Goal: Information Seeking & Learning: Learn about a topic

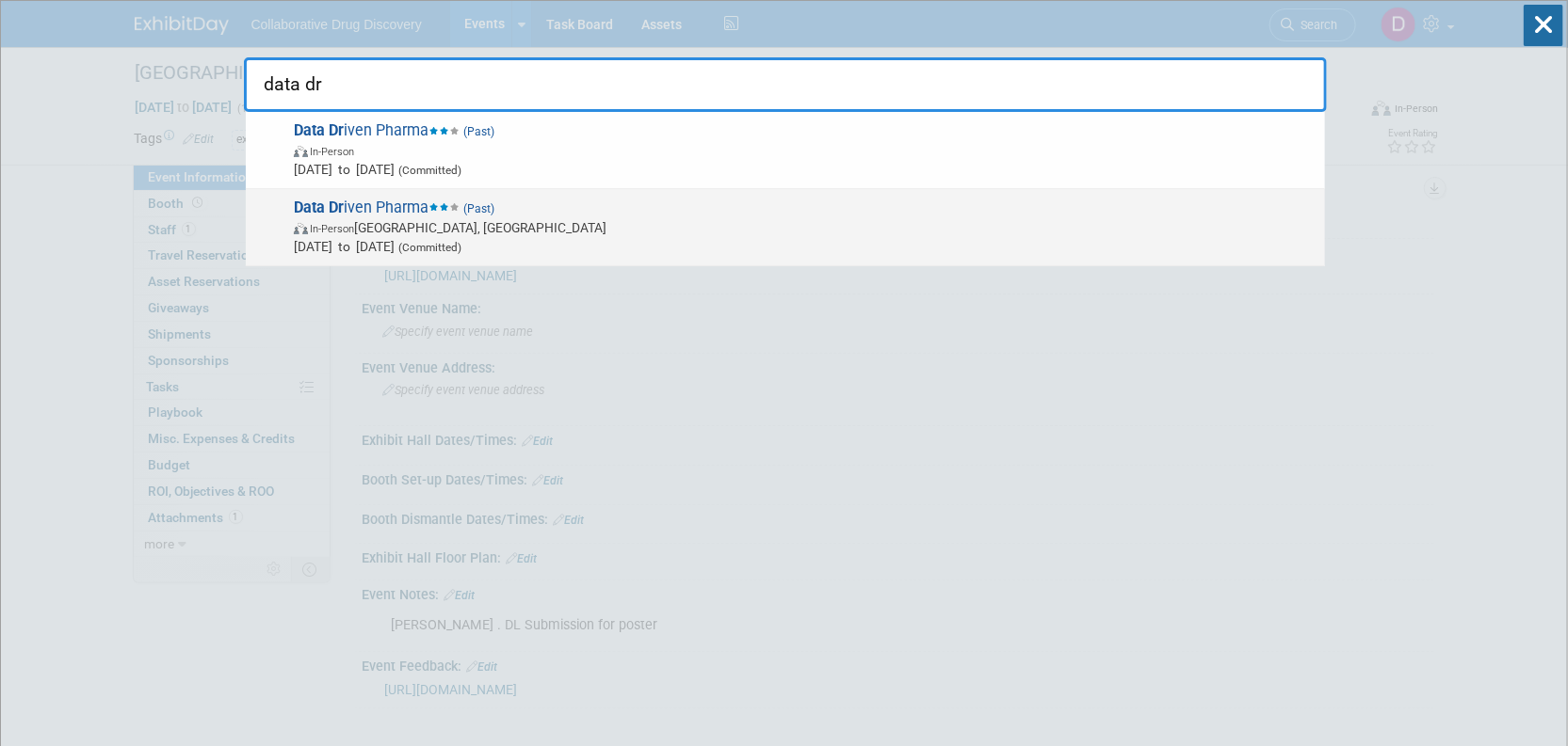
type input "data dr"
click at [521, 249] on span "Feb 5, 2025 to Feb 5, 2025 (Committed)" at bounding box center [805, 247] width 1021 height 19
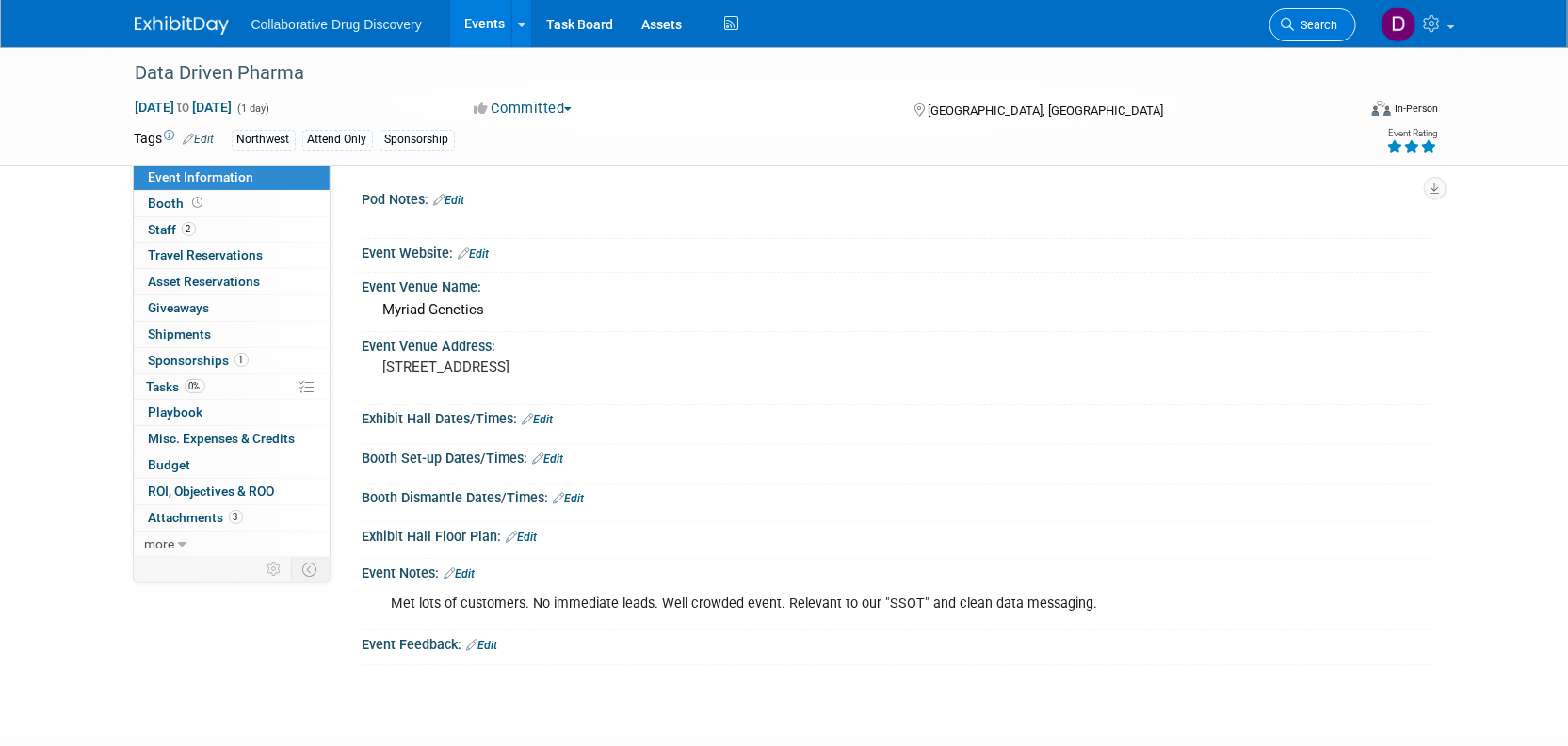
click at [1290, 24] on icon at bounding box center [1288, 24] width 13 height 13
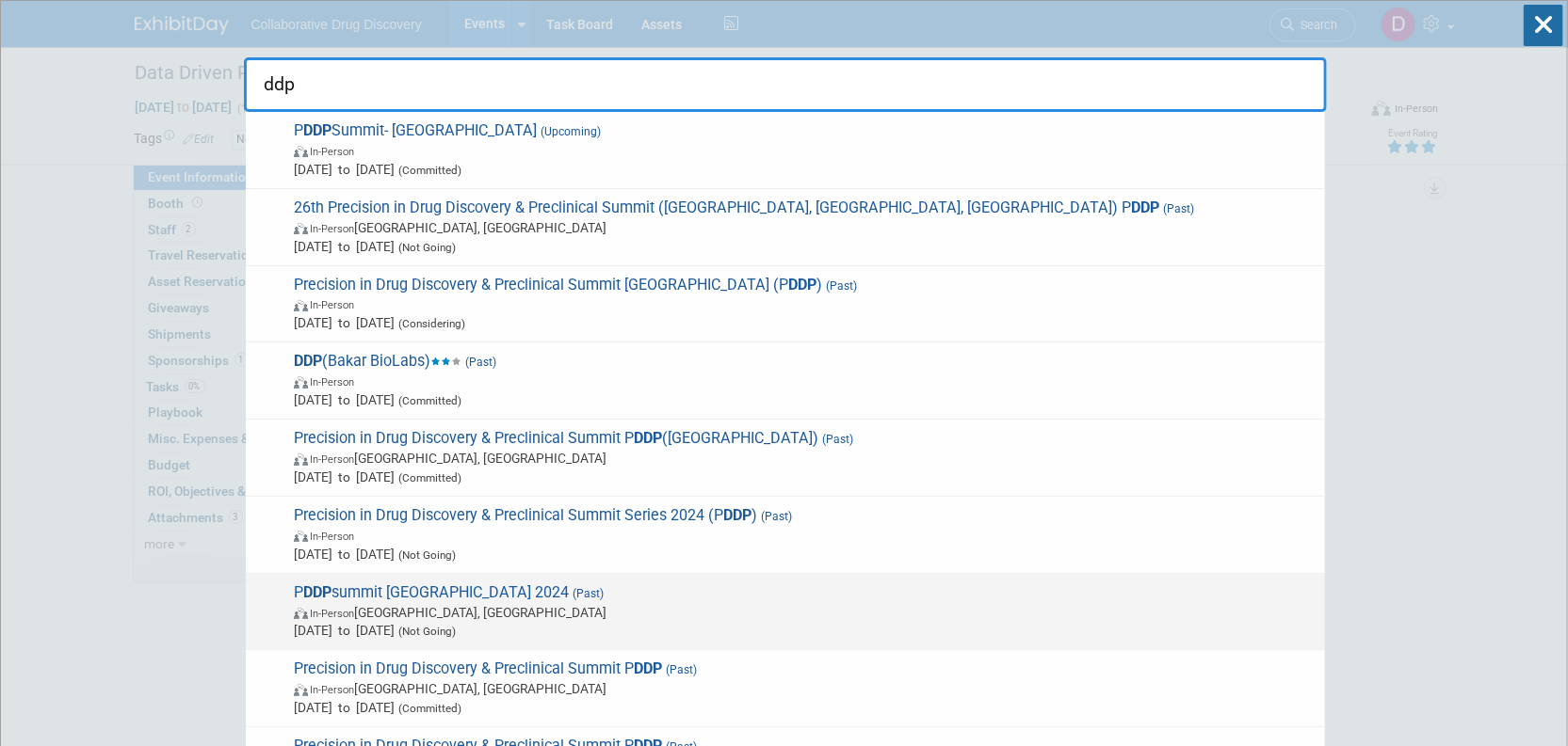
scroll to position [134, 0]
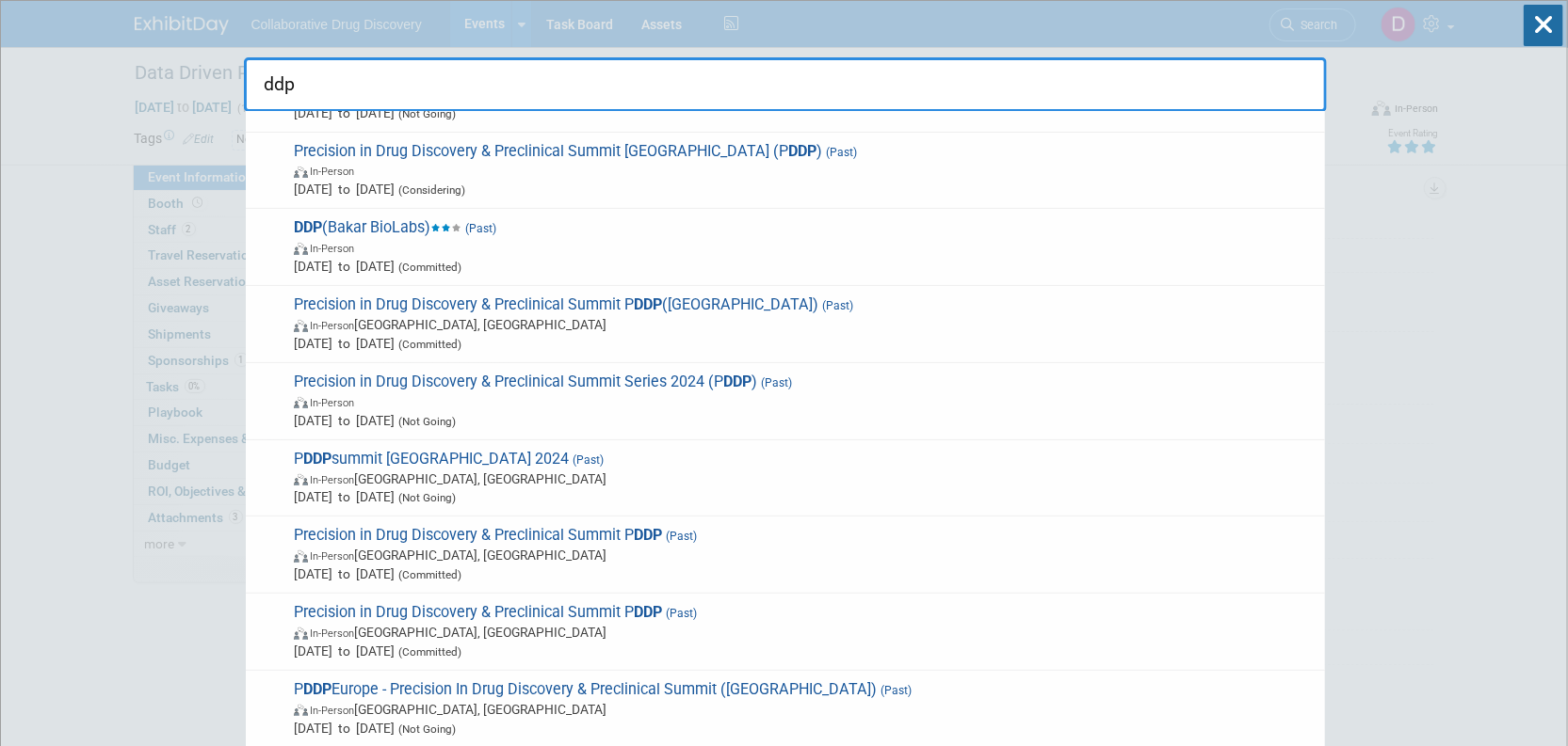
type input "ddp"
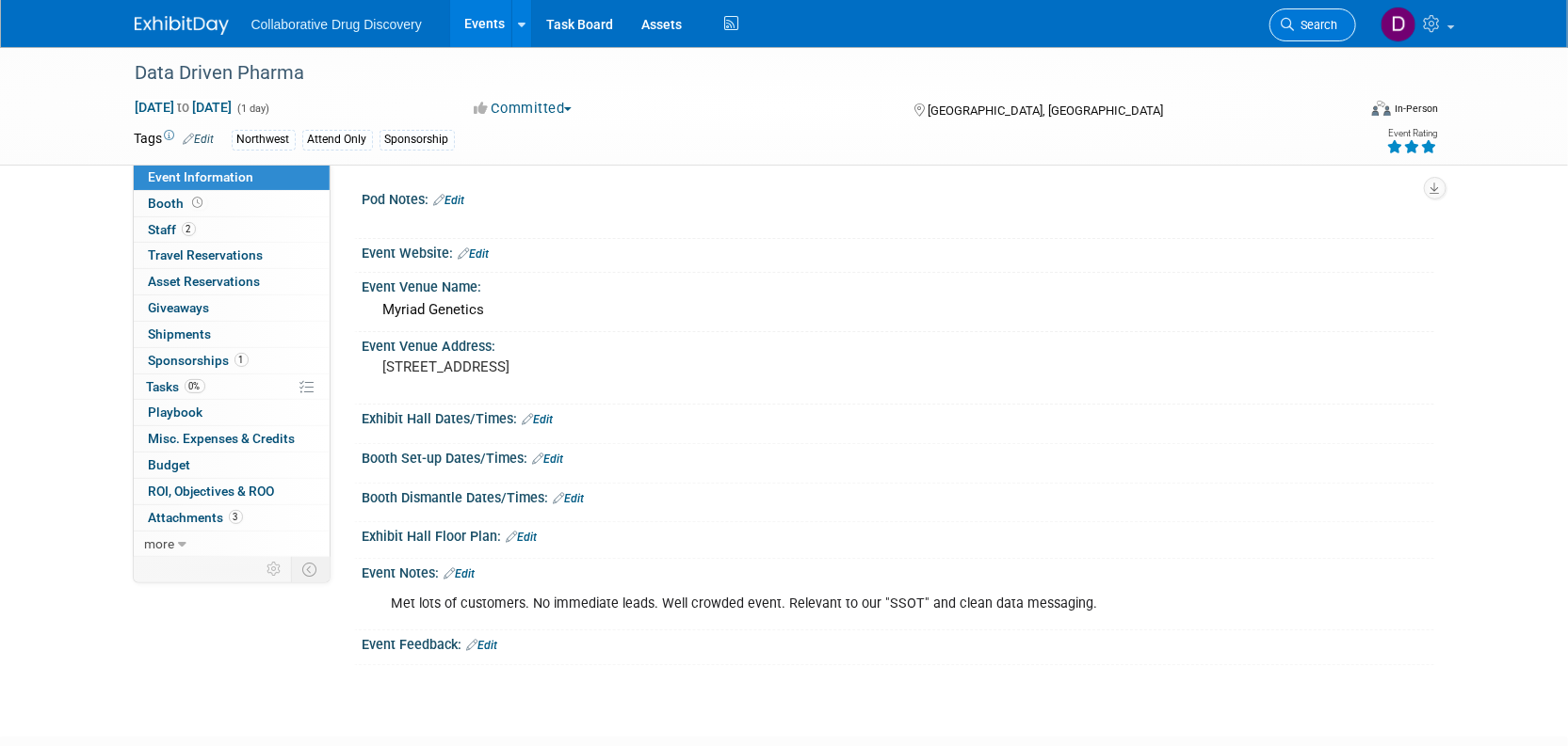
click at [1311, 16] on link "Search" at bounding box center [1313, 24] width 87 height 33
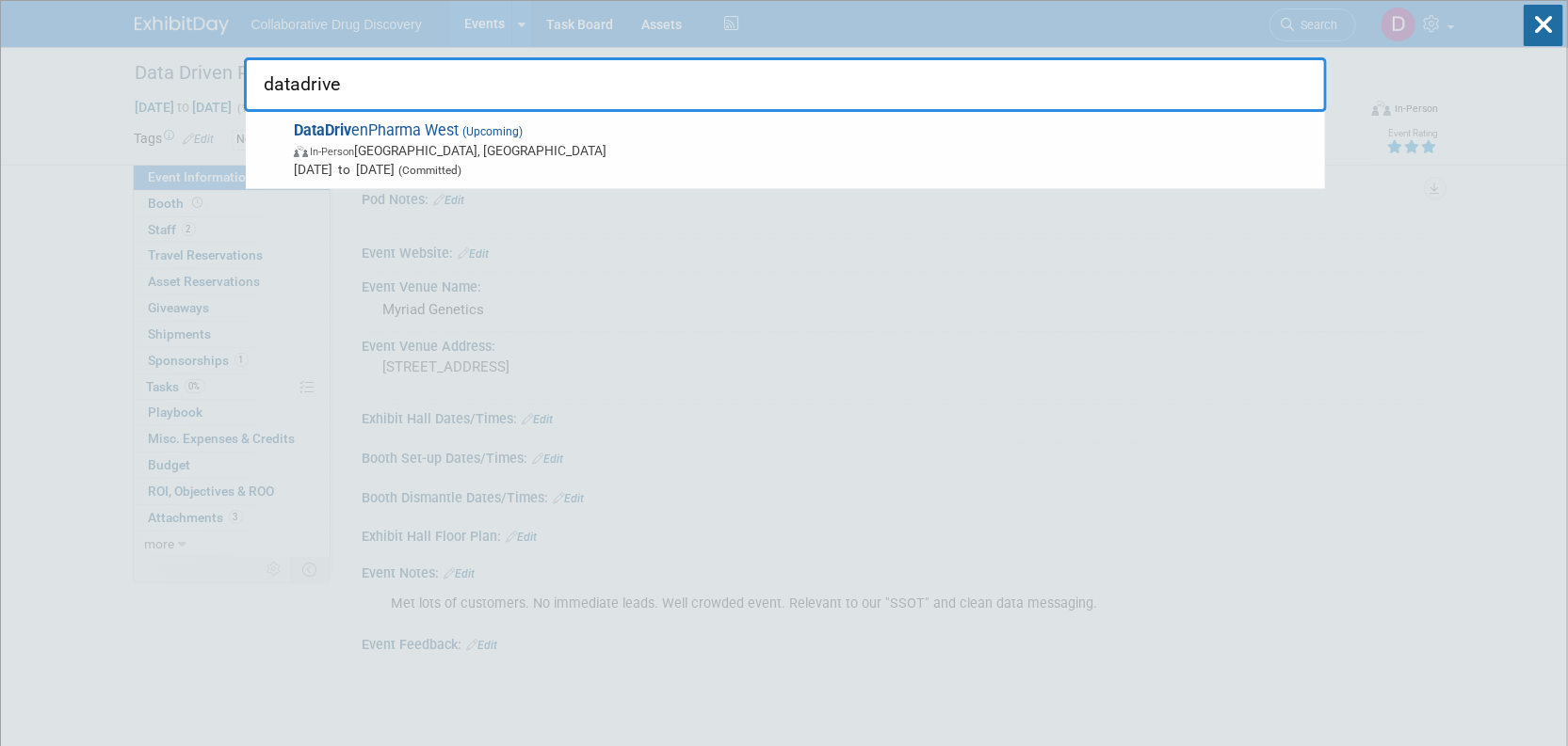
type input "datadriven"
click at [805, 132] on span "DataDriven Pharma West (Upcoming) In-Person South San Francisco, CA Oct 23, 202…" at bounding box center [802, 150] width 1027 height 57
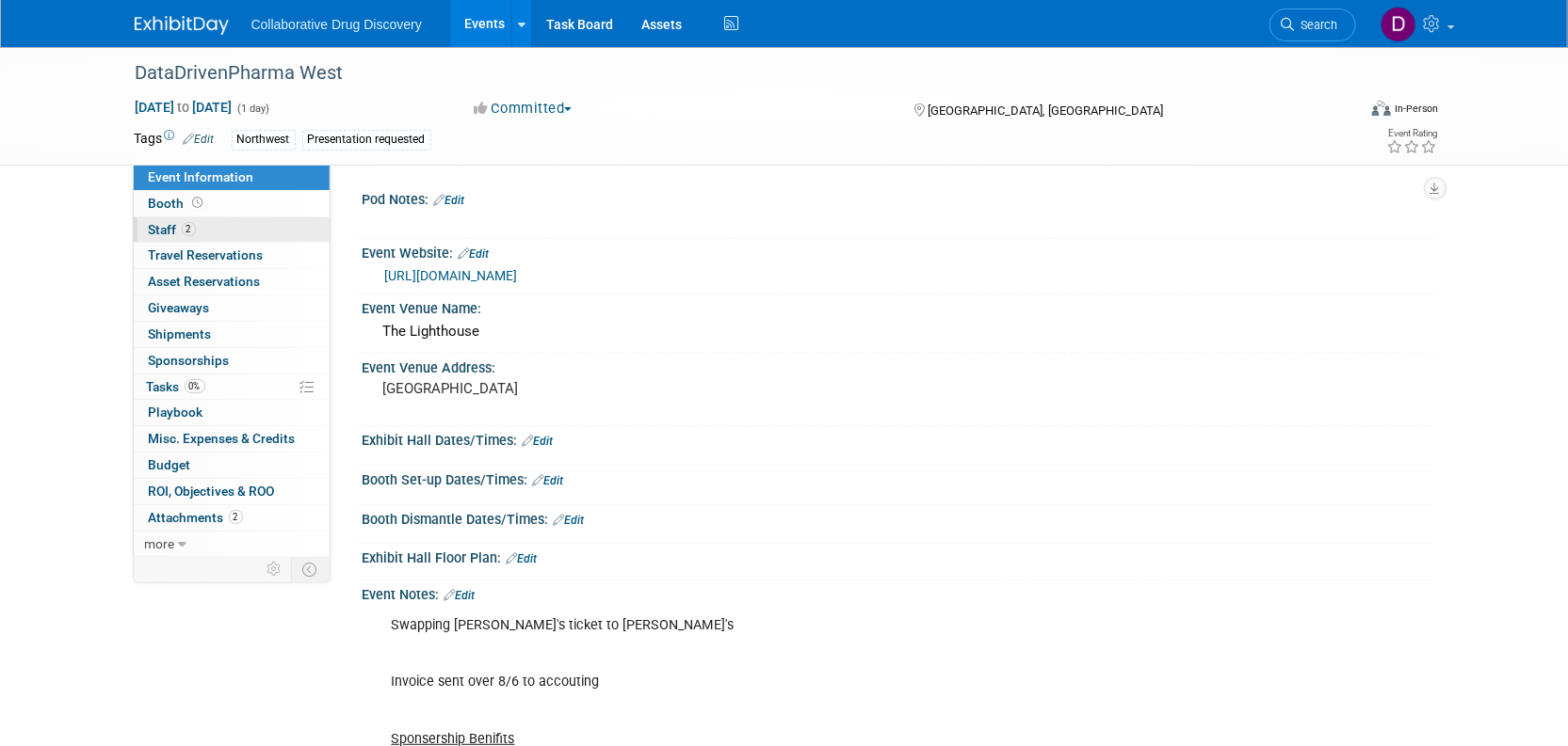
click at [241, 238] on link "2 Staff 2" at bounding box center [232, 230] width 196 height 25
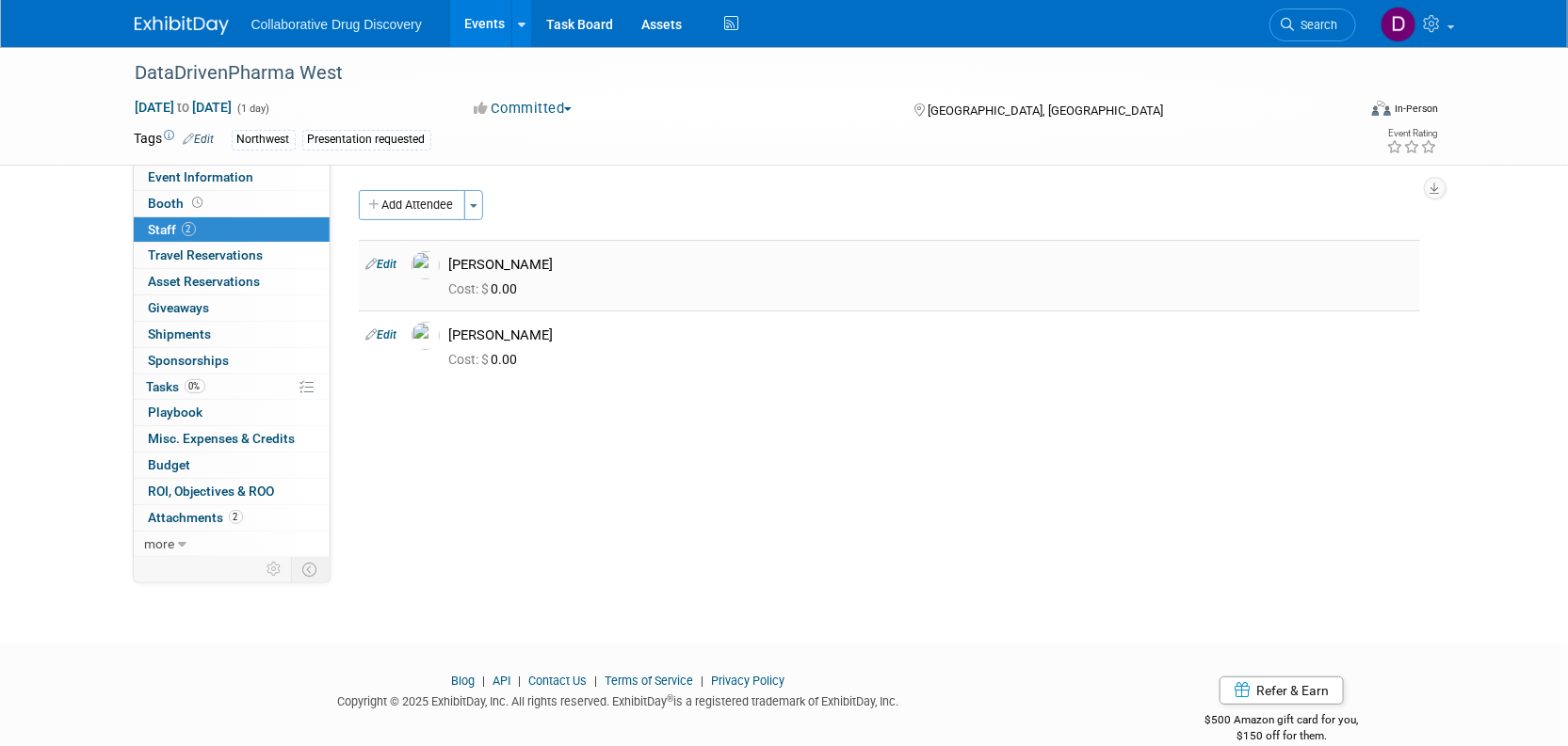
click at [497, 272] on div "[PERSON_NAME]" at bounding box center [931, 265] width 963 height 18
click at [391, 268] on link "Edit" at bounding box center [382, 265] width 31 height 13
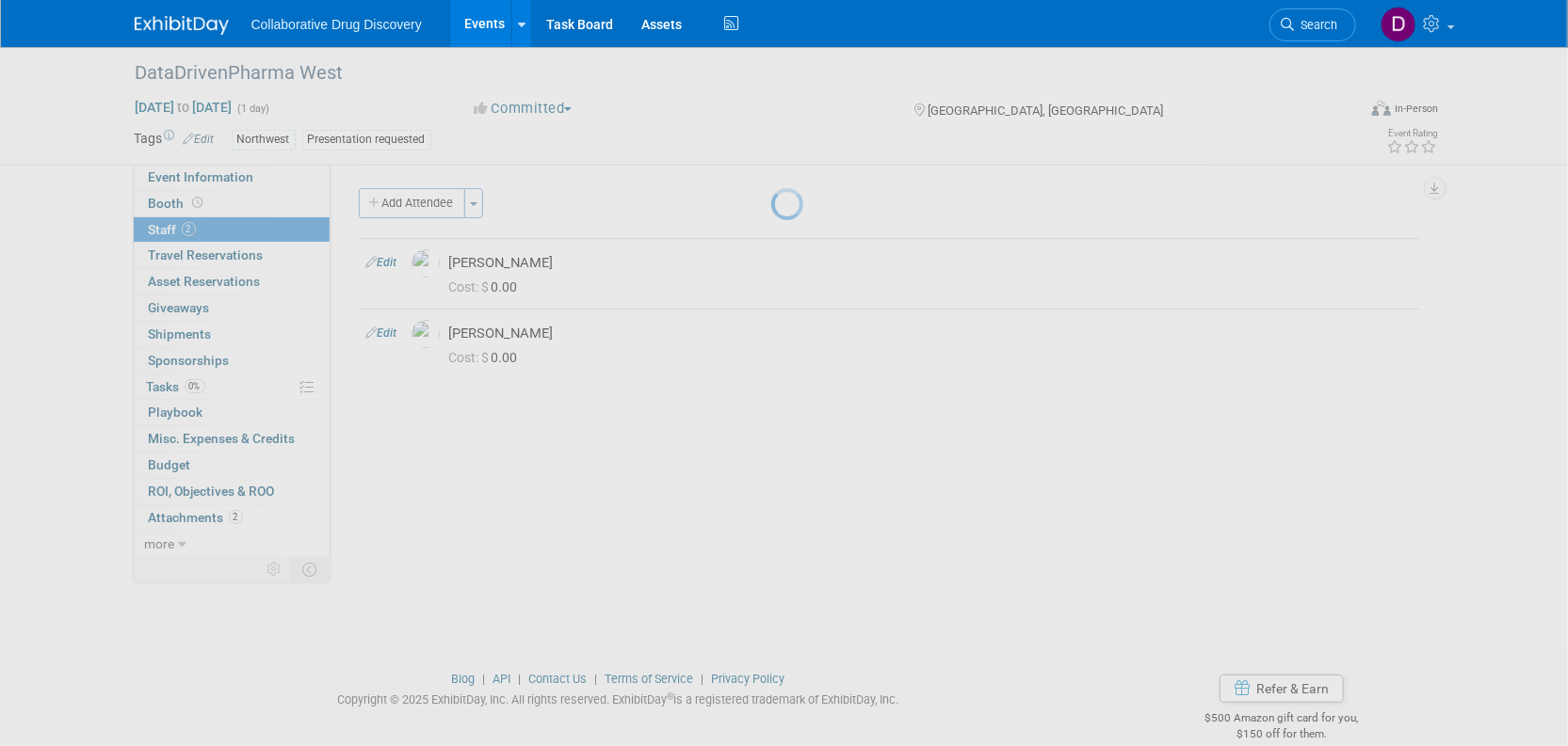
select select "de387722-4f23-4ea9-91fe-d2313076a69c"
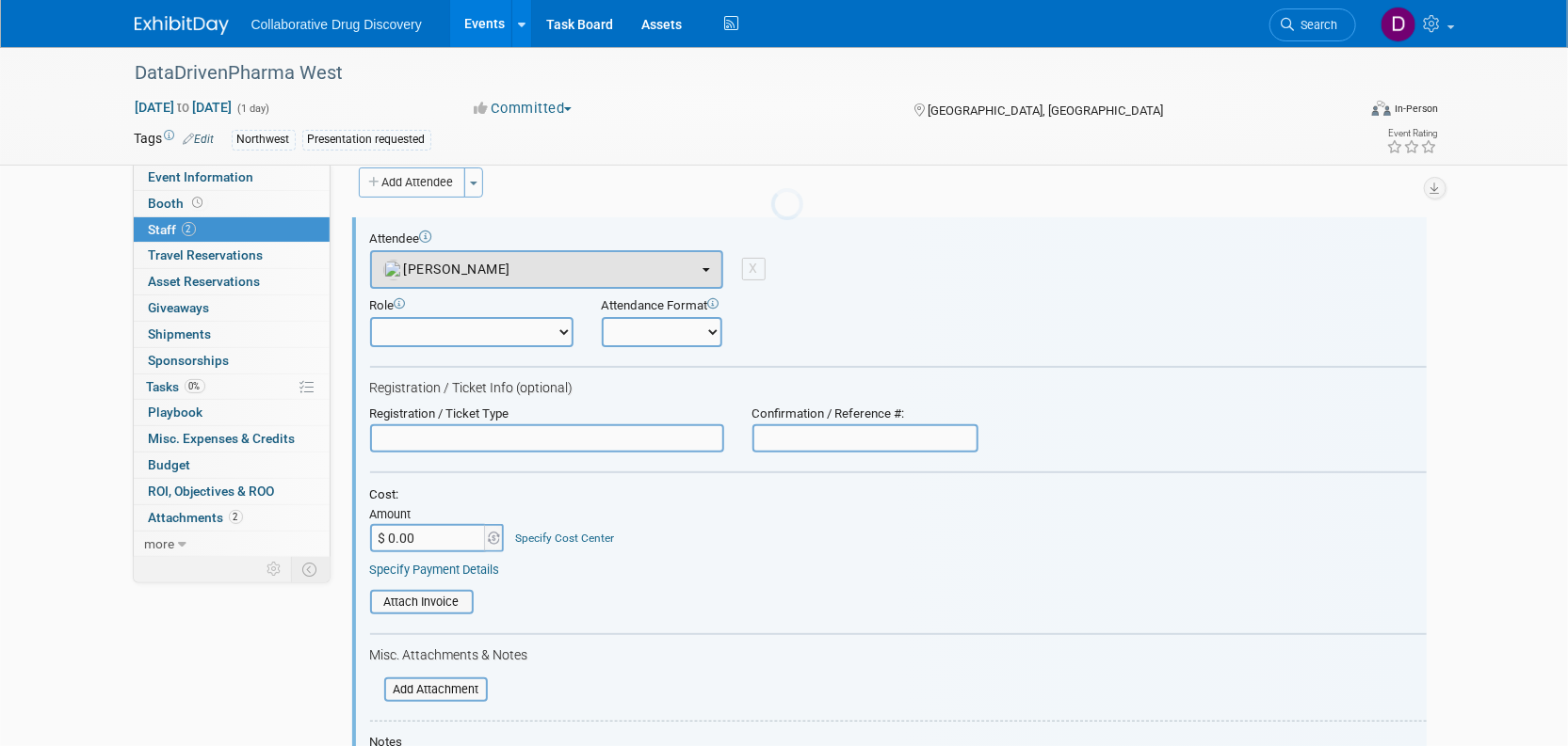
scroll to position [25, 0]
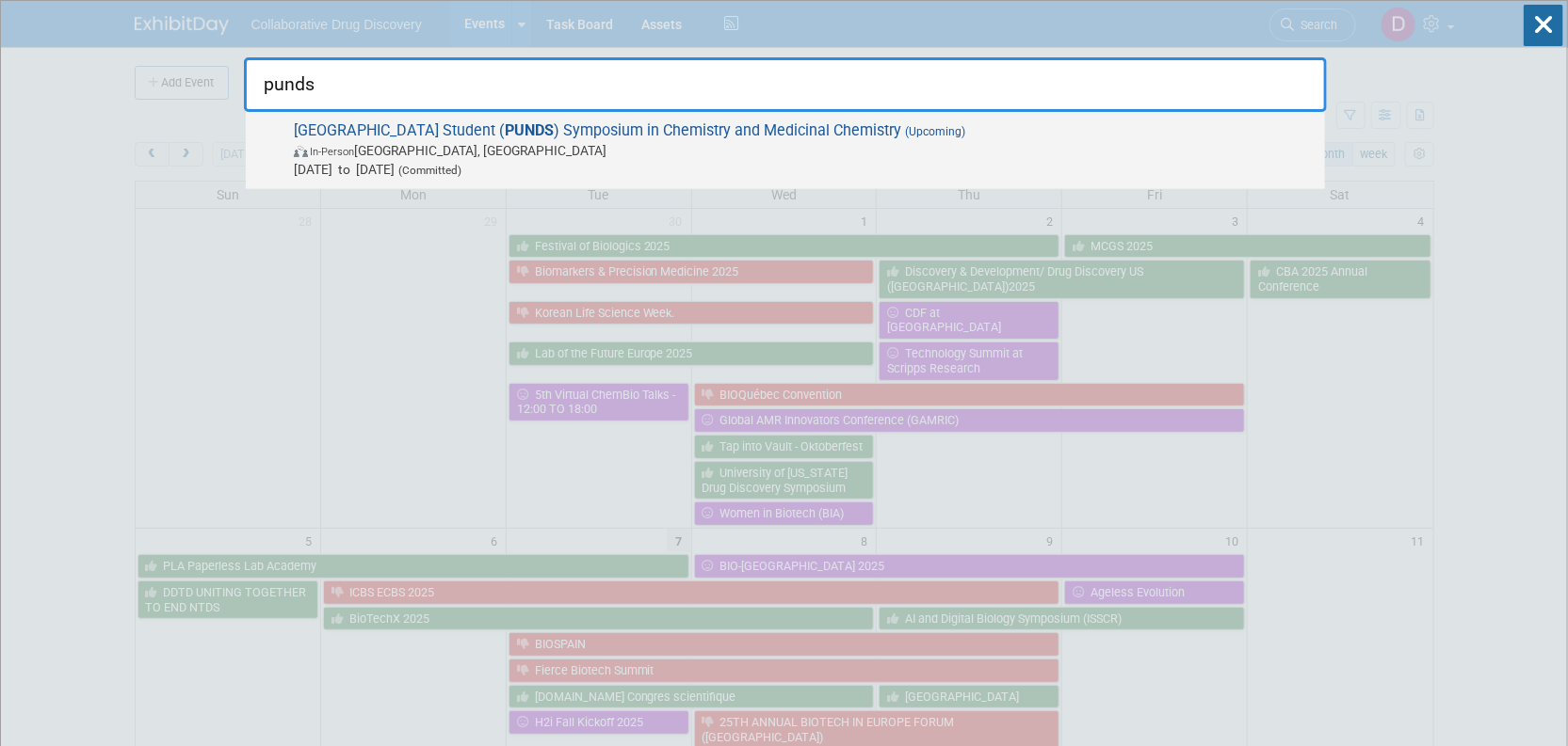
type input "punds"
click at [329, 156] on span "In-Person" at bounding box center [332, 152] width 44 height 12
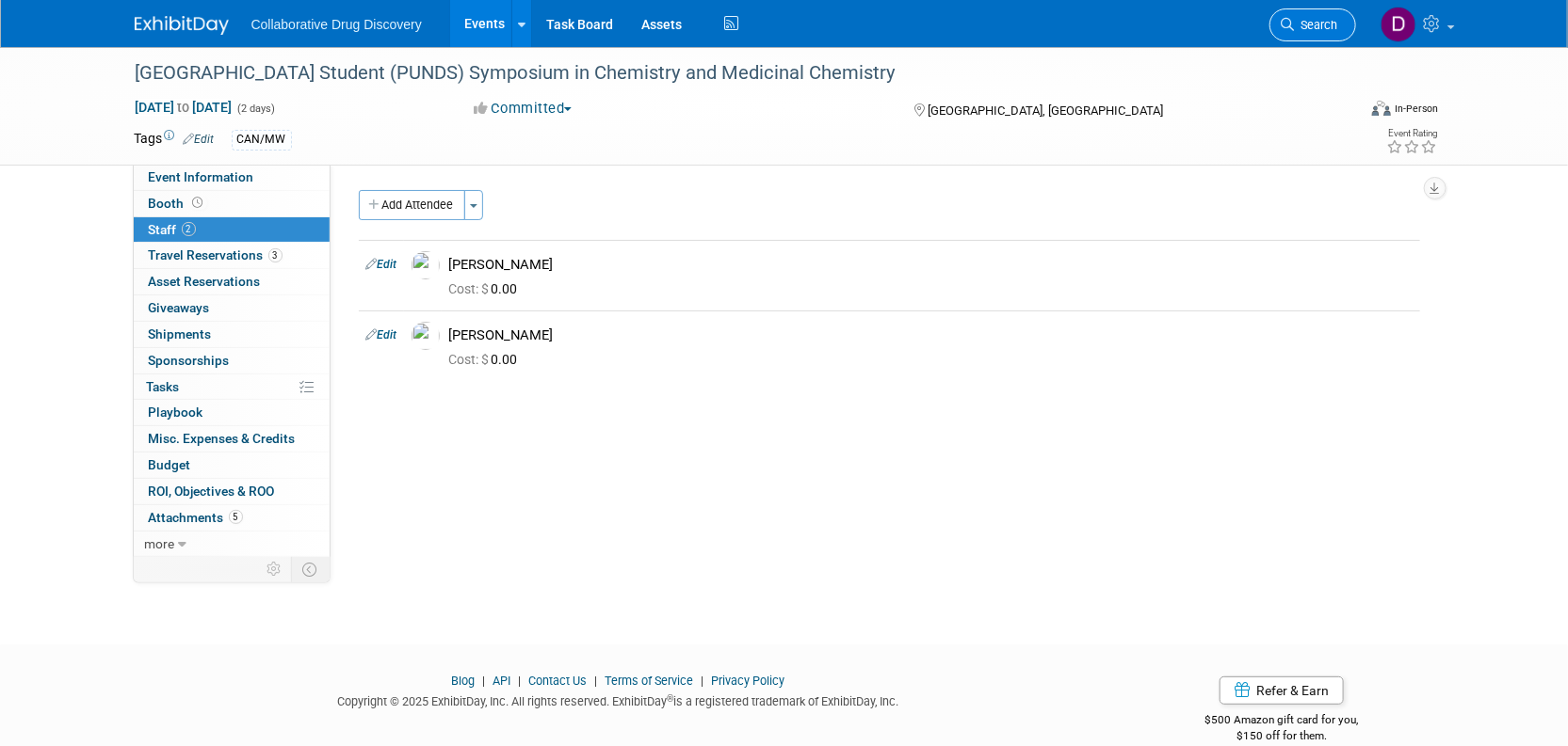
click at [1298, 27] on span "Search" at bounding box center [1316, 24] width 43 height 14
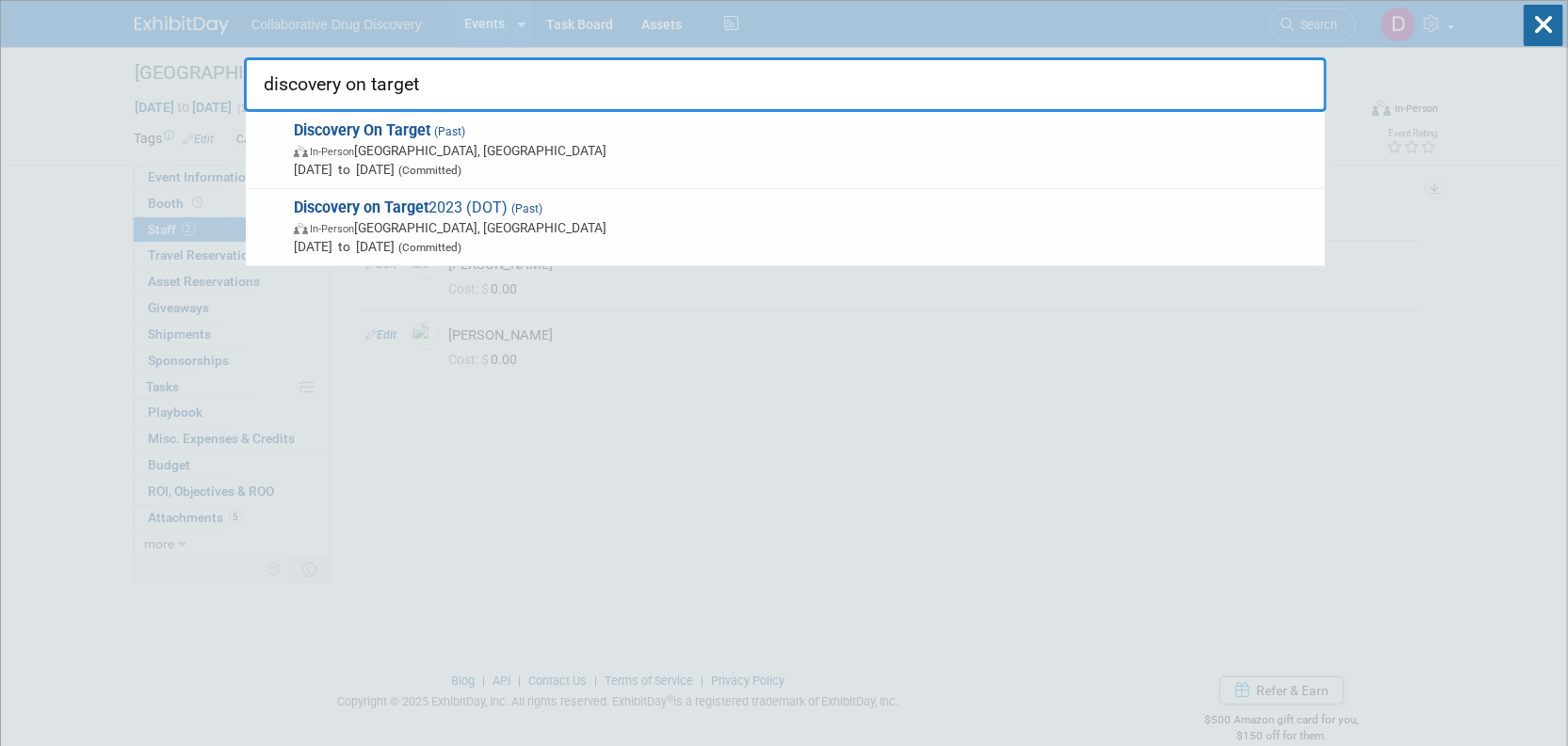
type input "discovery on target"
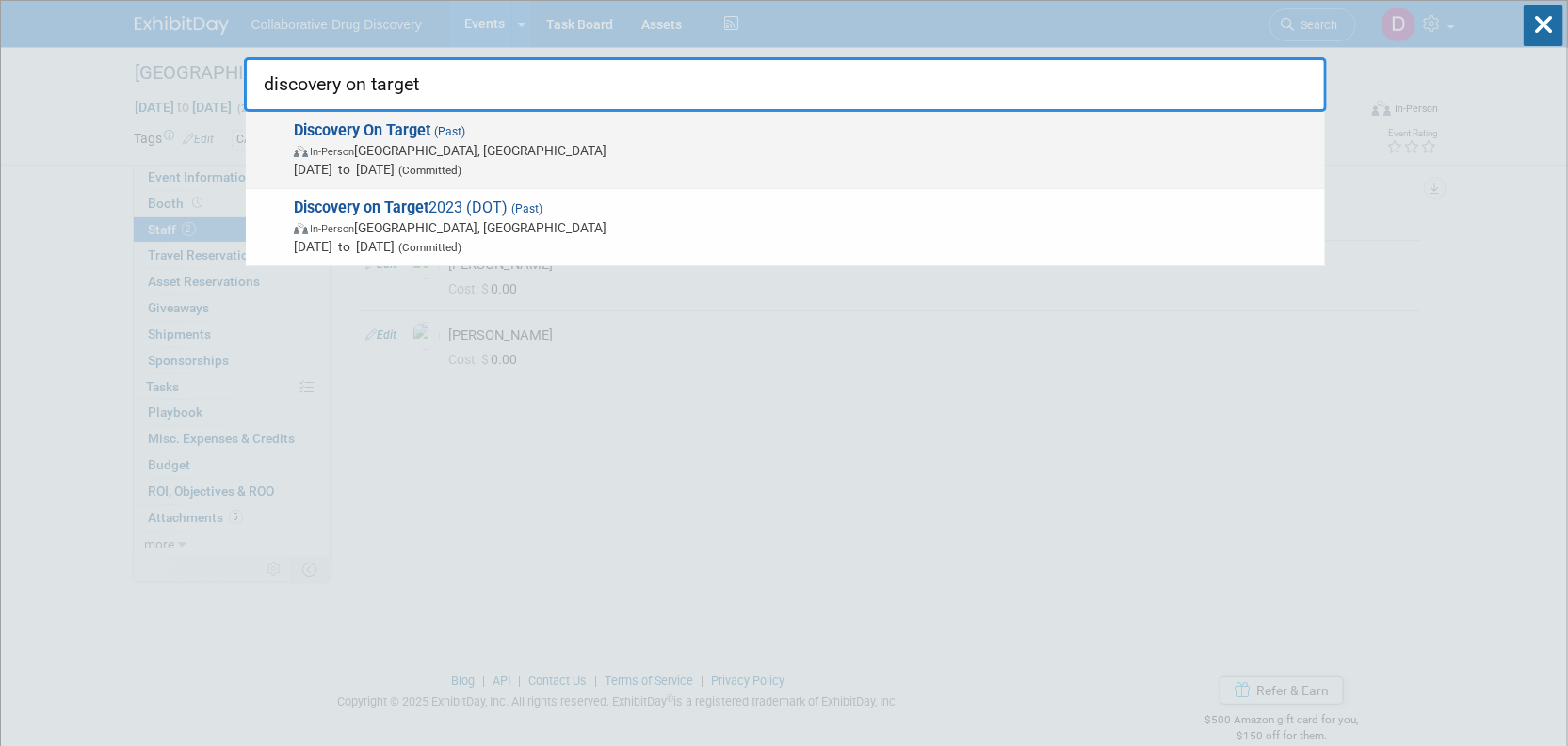
click at [550, 137] on span "Discovery On Target (Past) In-Person Boston, MA Sep 22, 2025 to Sep 25, 2025 (C…" at bounding box center [802, 150] width 1027 height 57
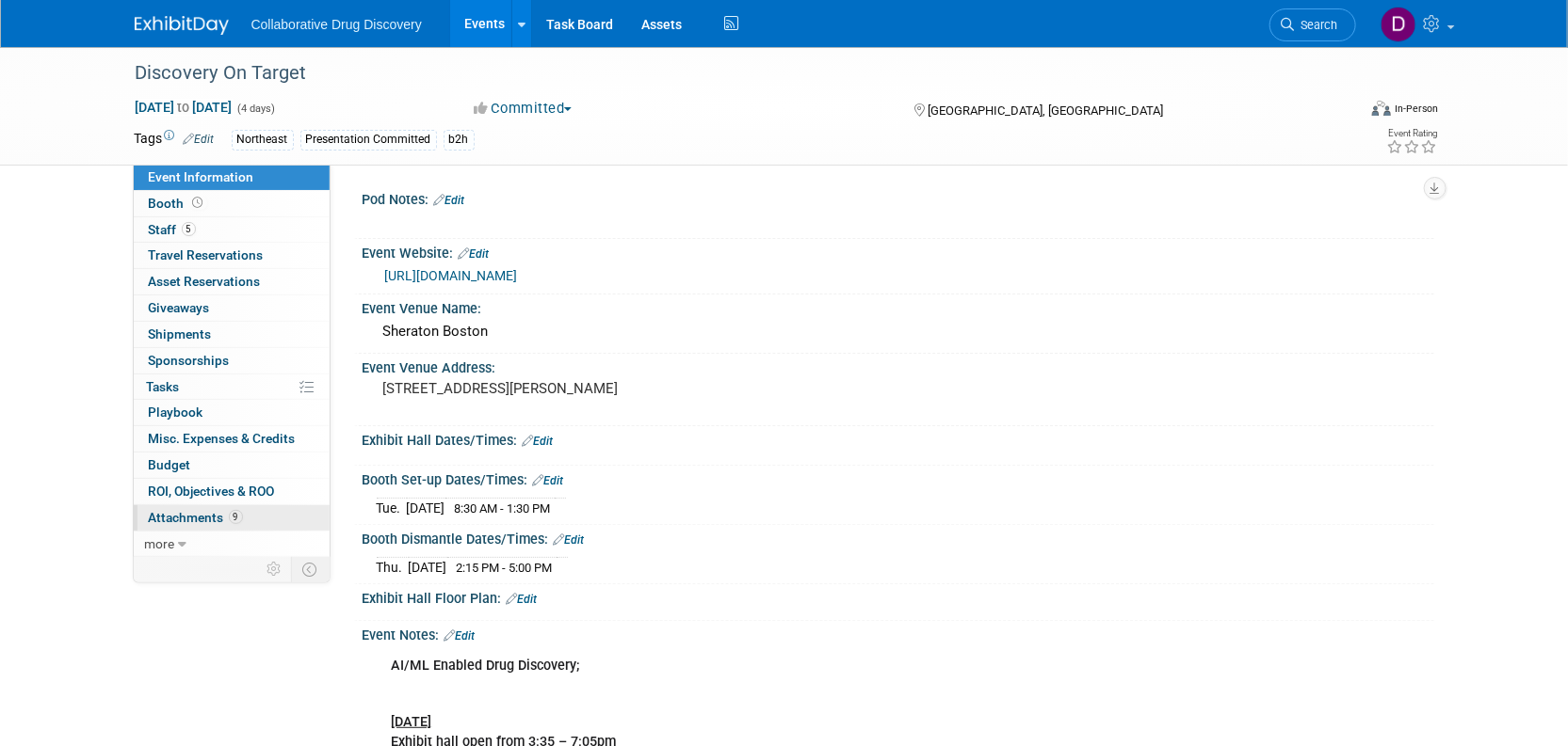
click at [199, 512] on span "Attachments 9" at bounding box center [196, 518] width 94 height 15
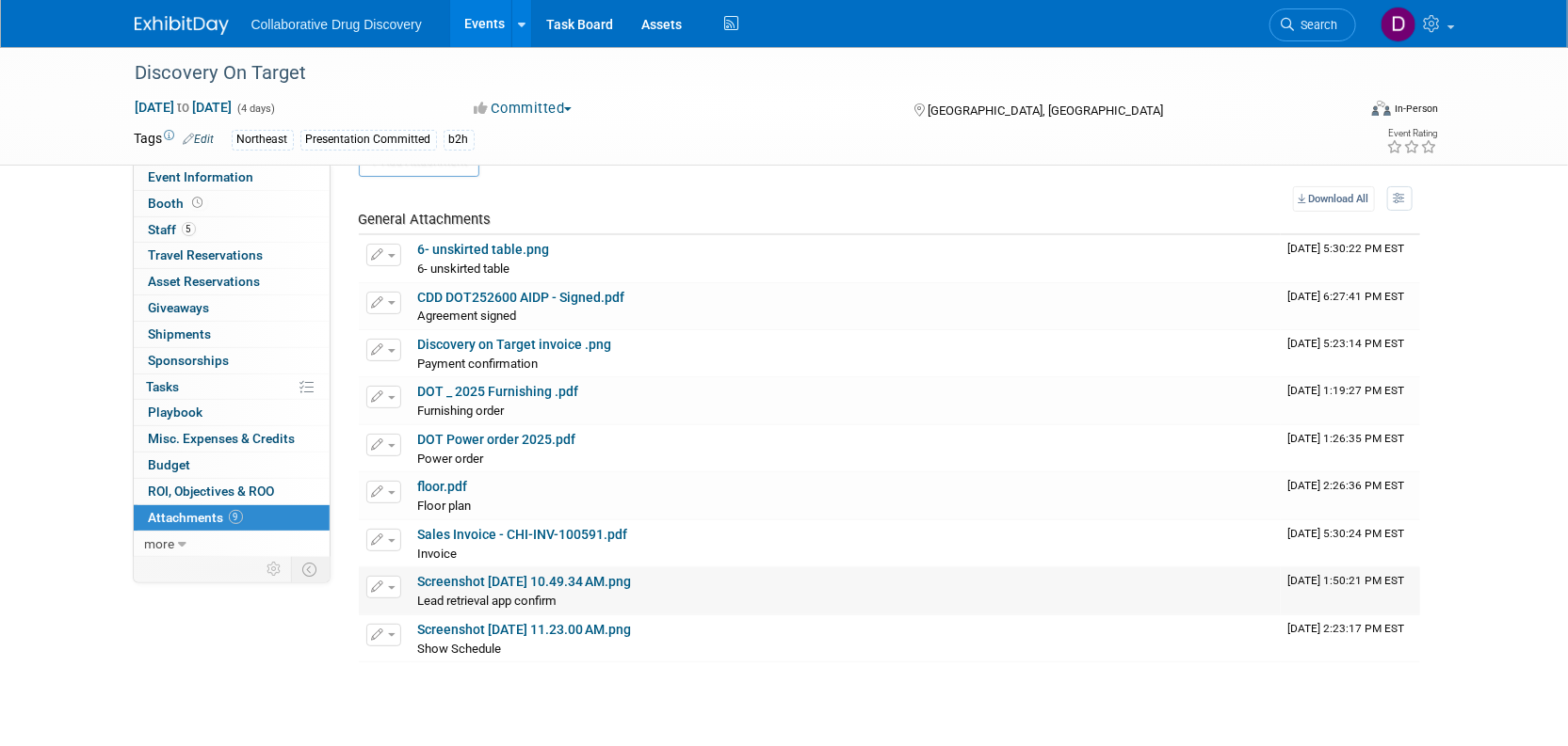
scroll to position [33, 0]
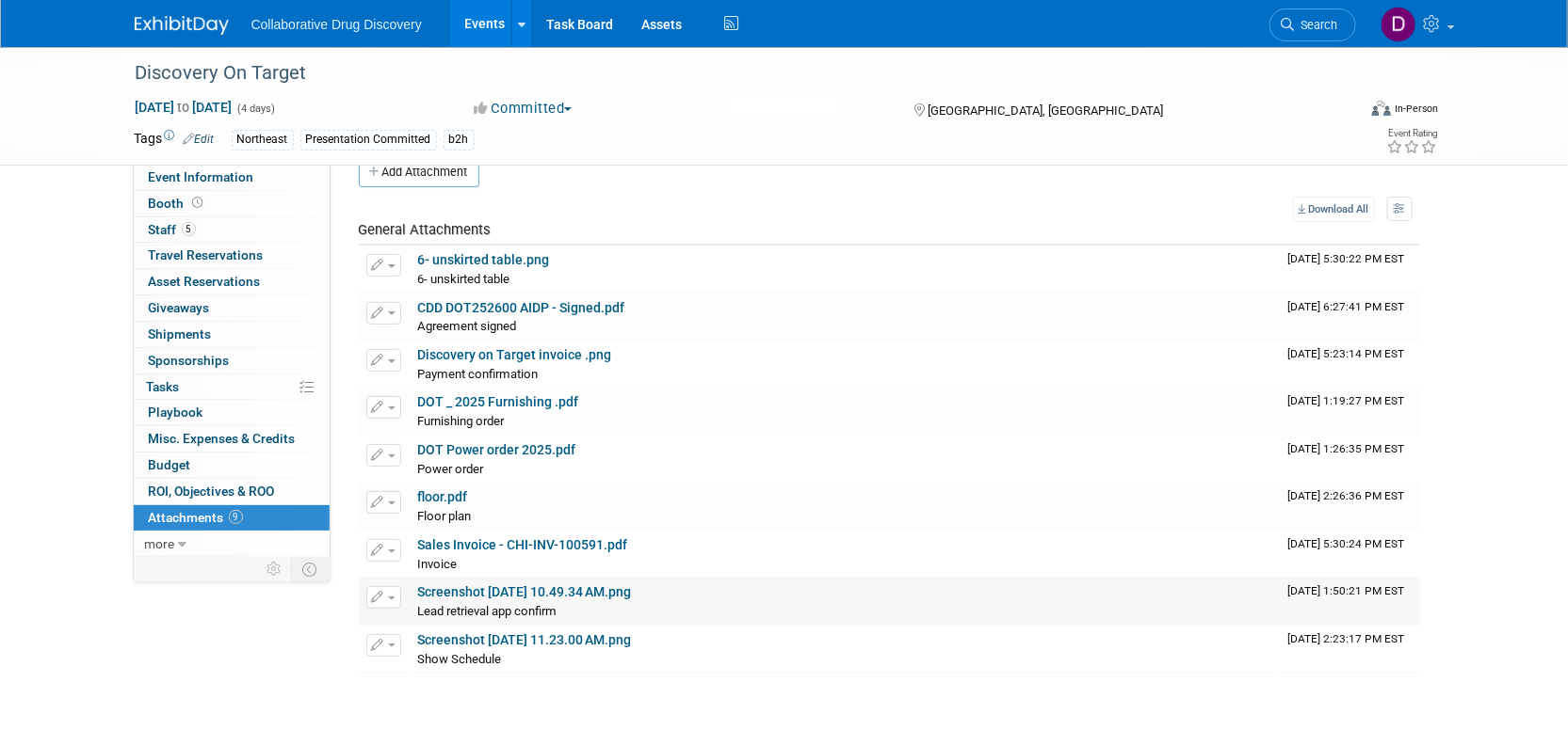
click at [459, 586] on link "Screenshot 2025-09-08 at 10.49.34 AM.png" at bounding box center [525, 592] width 214 height 15
